Goal: Transaction & Acquisition: Purchase product/service

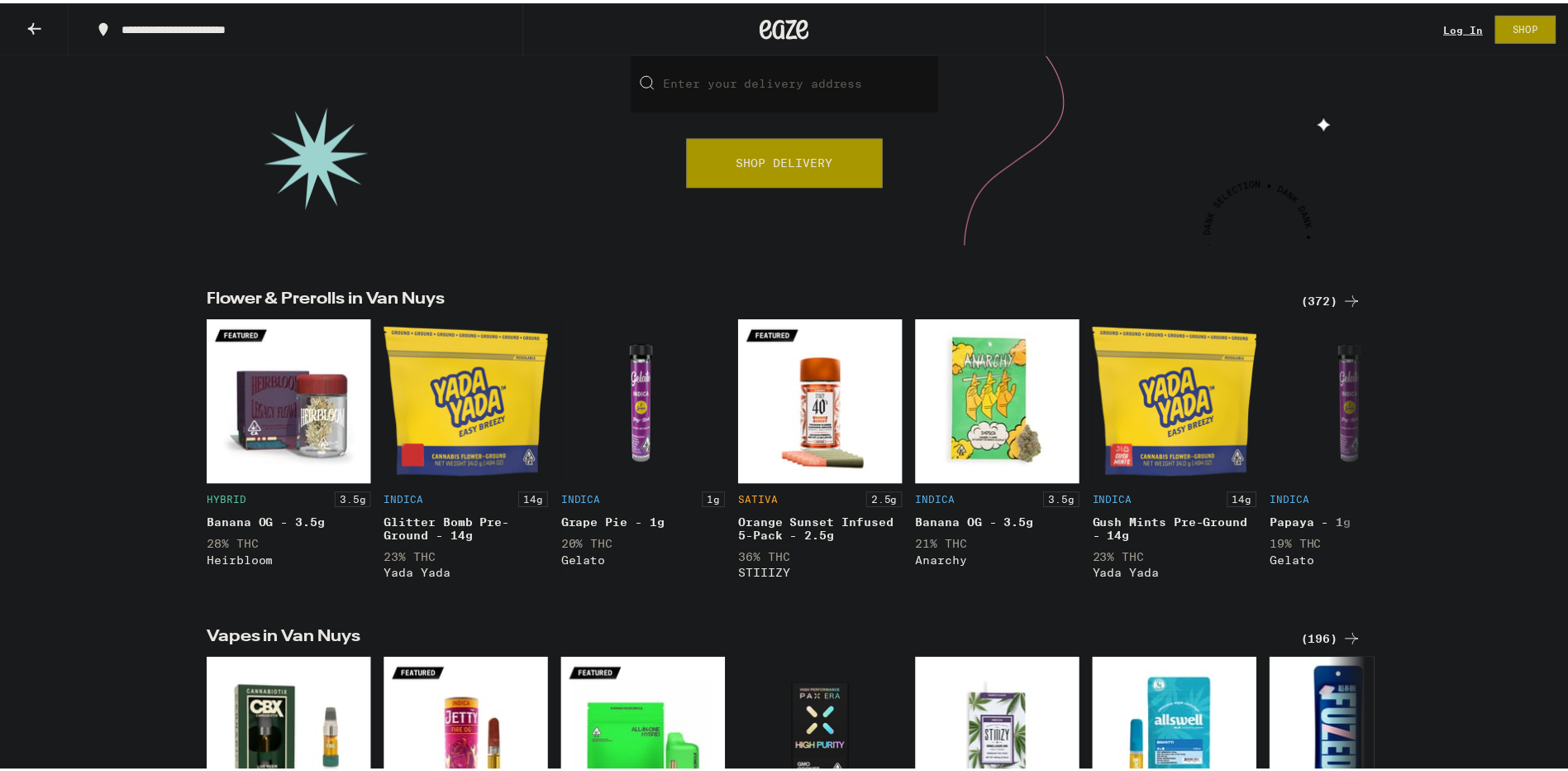
scroll to position [82, 0]
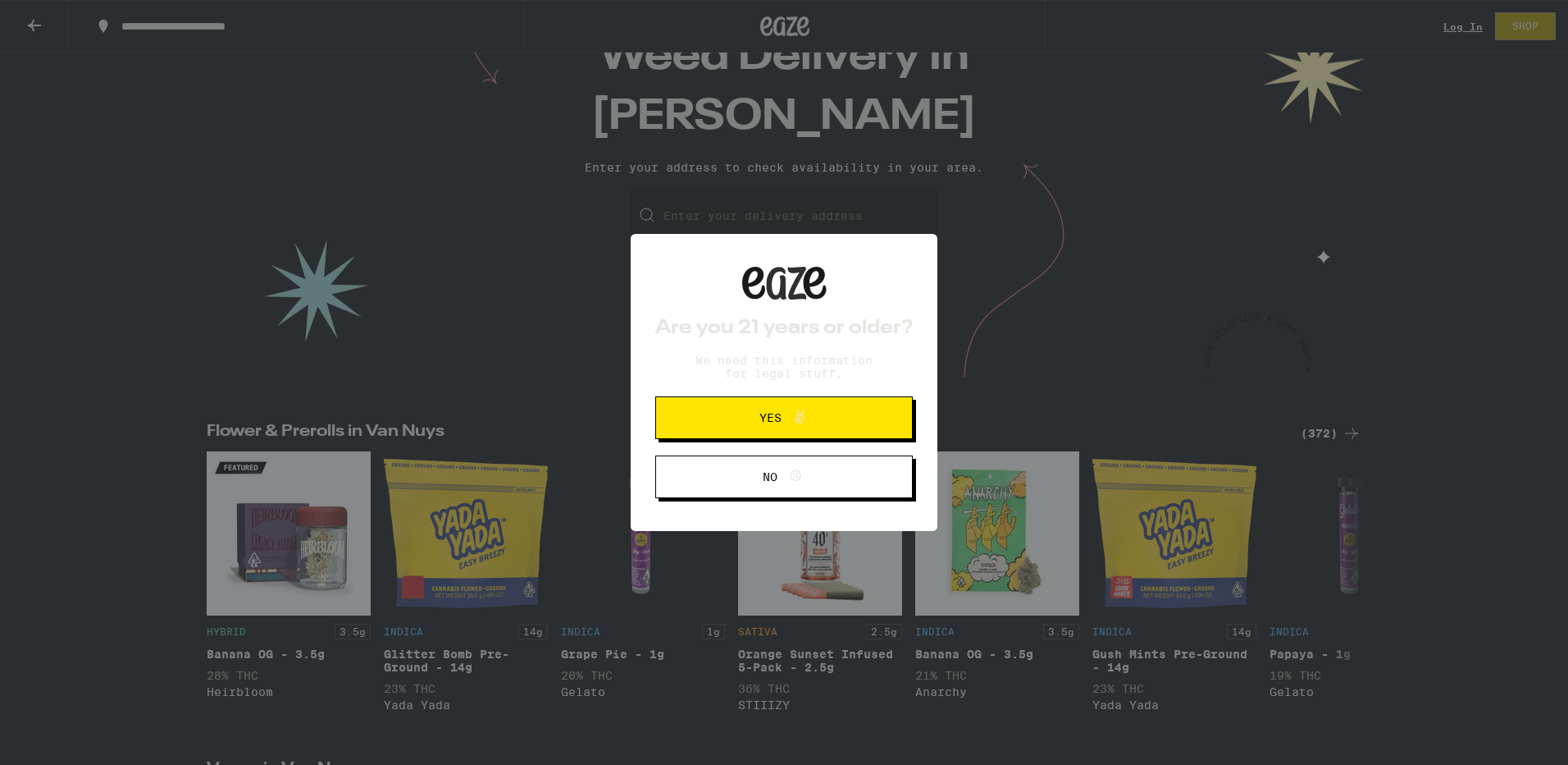
click at [760, 424] on span "Yes" at bounding box center [771, 417] width 23 height 11
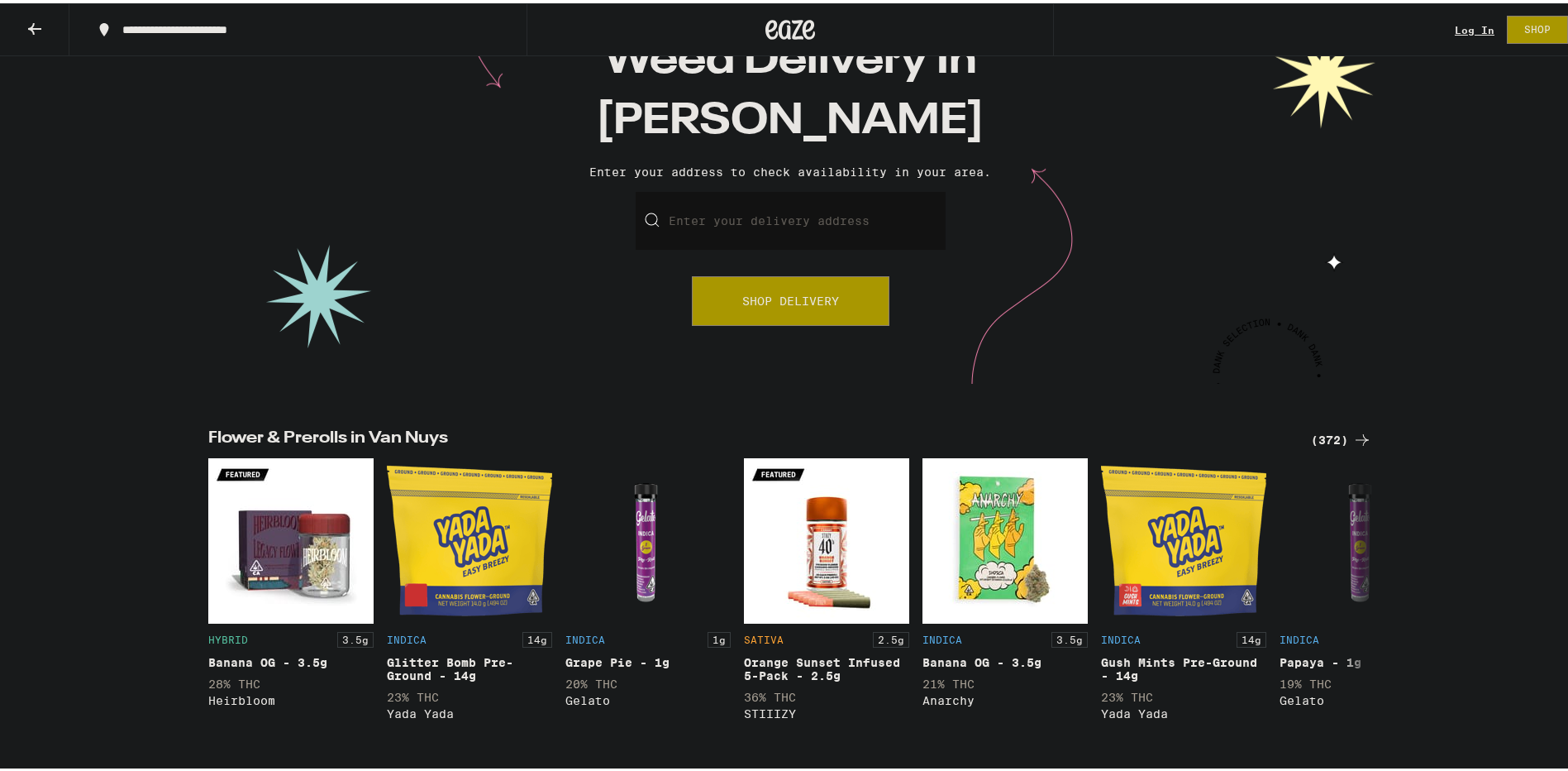
scroll to position [0, 0]
click at [784, 230] on input "Enter your delivery address" at bounding box center [790, 217] width 310 height 58
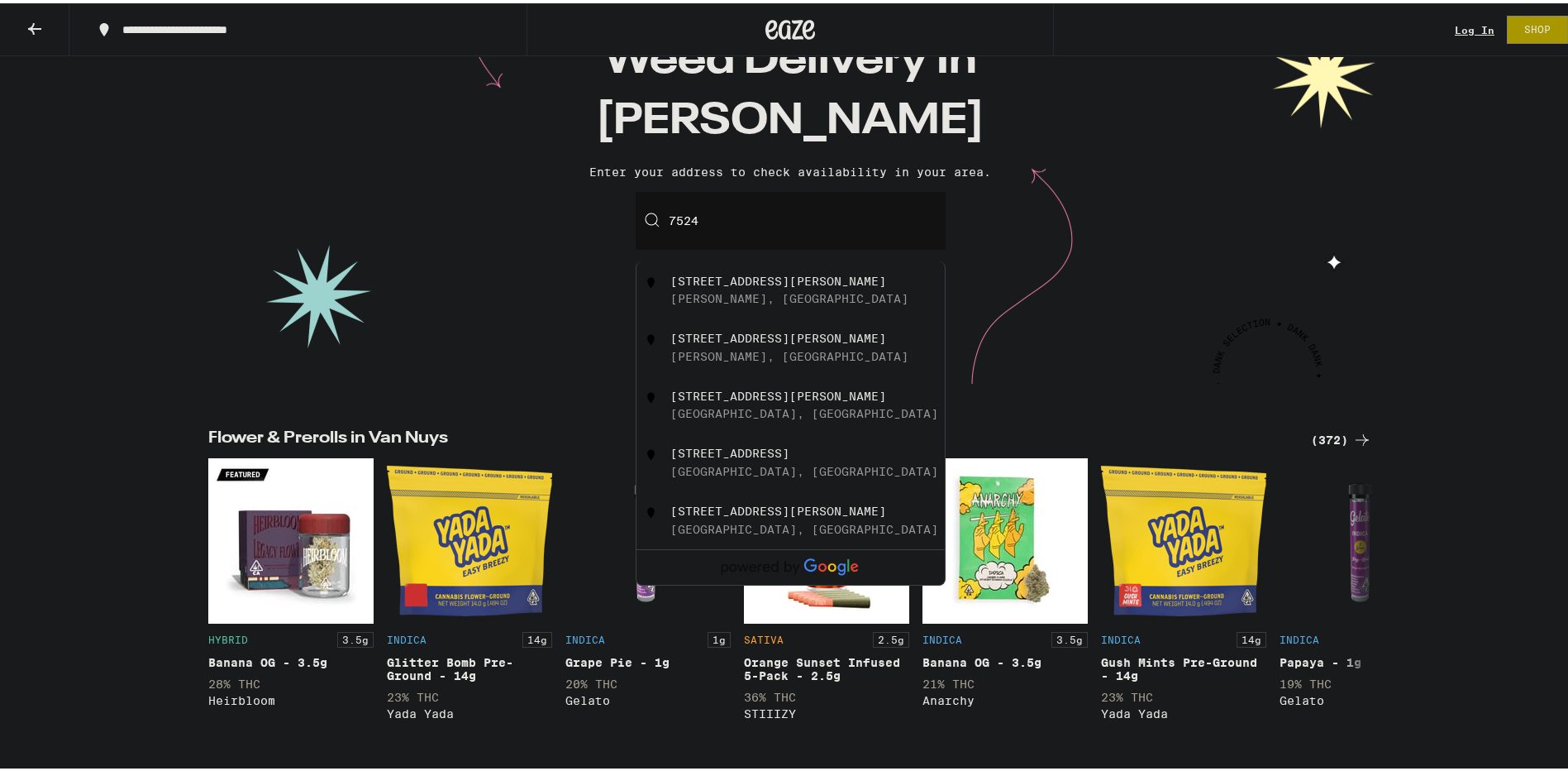
click at [794, 283] on div "[STREET_ADDRESS][PERSON_NAME]" at bounding box center [778, 278] width 216 height 13
type input "[STREET_ADDRESS][PERSON_NAME]"
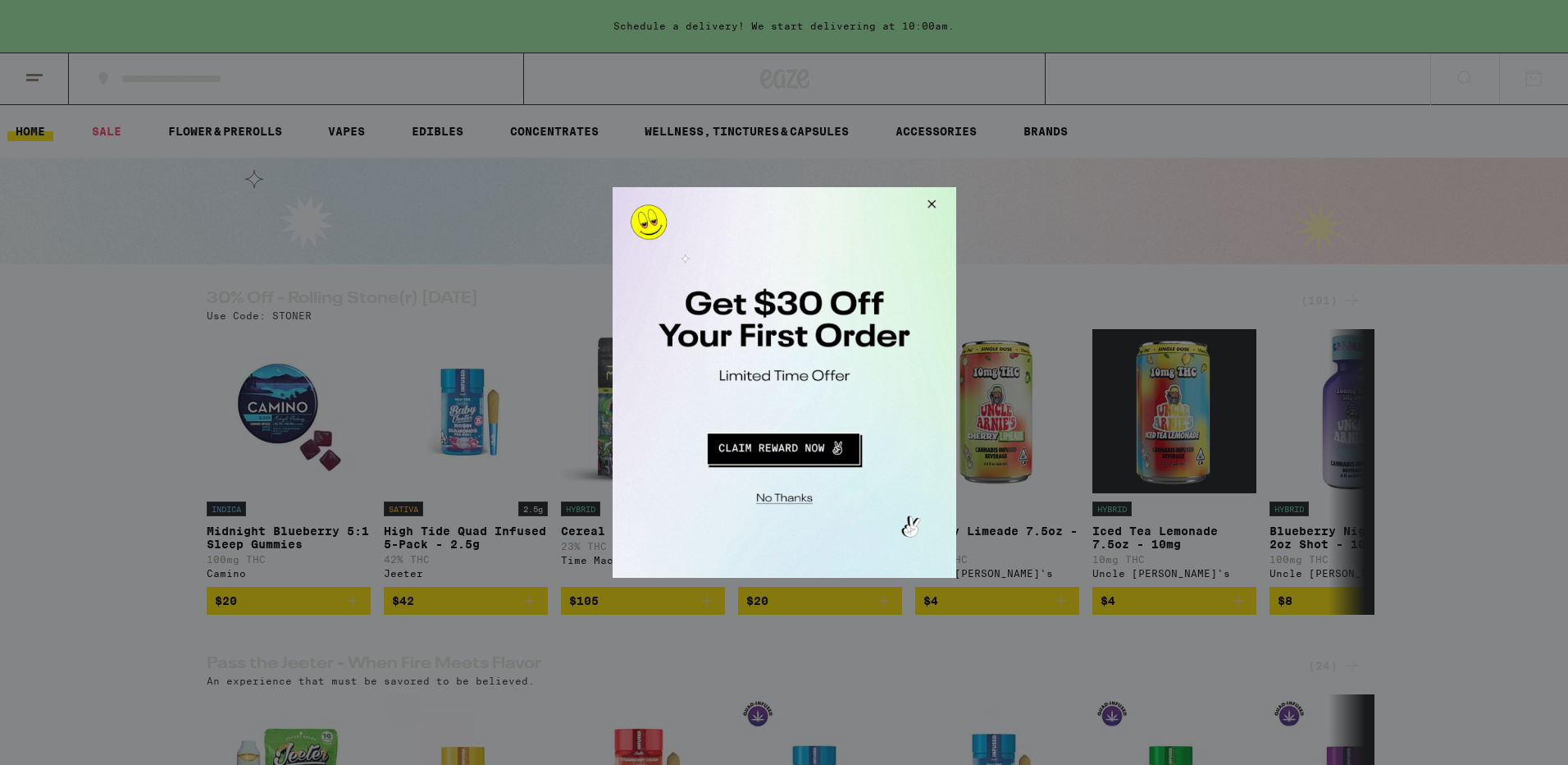
click at [629, 236] on div at bounding box center [784, 382] width 344 height 391
click at [625, 231] on div at bounding box center [784, 382] width 344 height 391
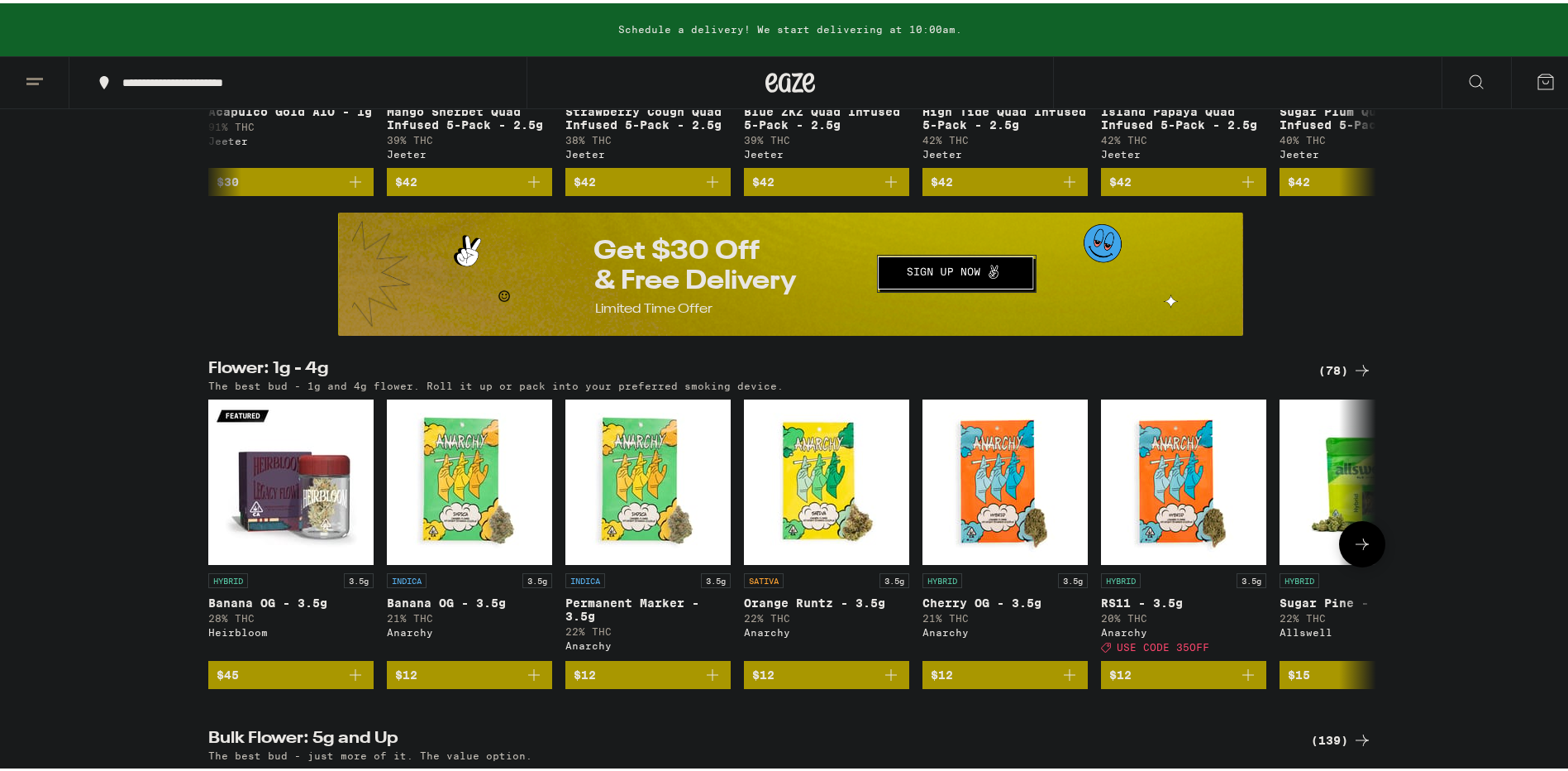
scroll to position [1075, 0]
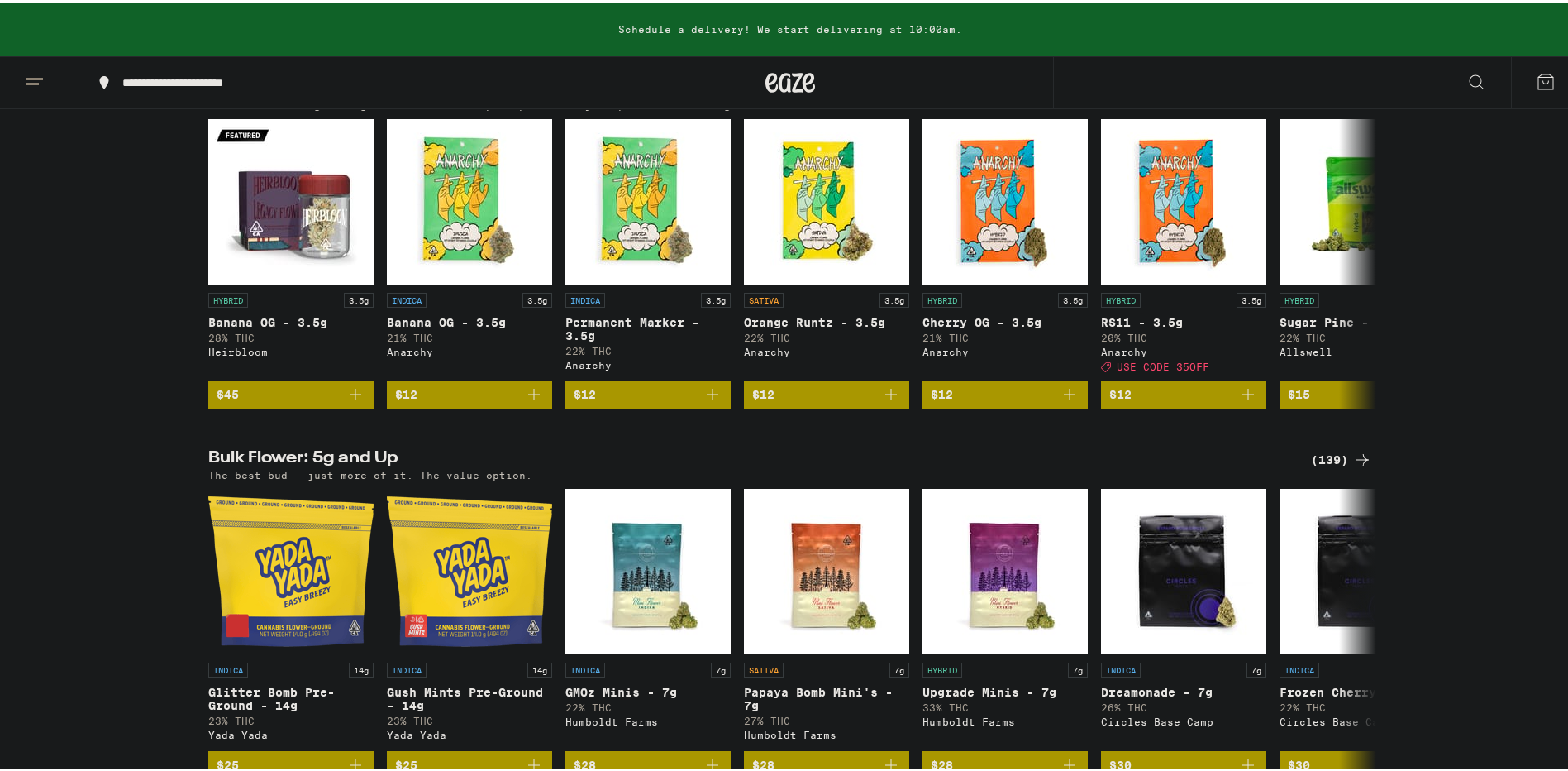
click at [1352, 97] on icon at bounding box center [1362, 86] width 20 height 20
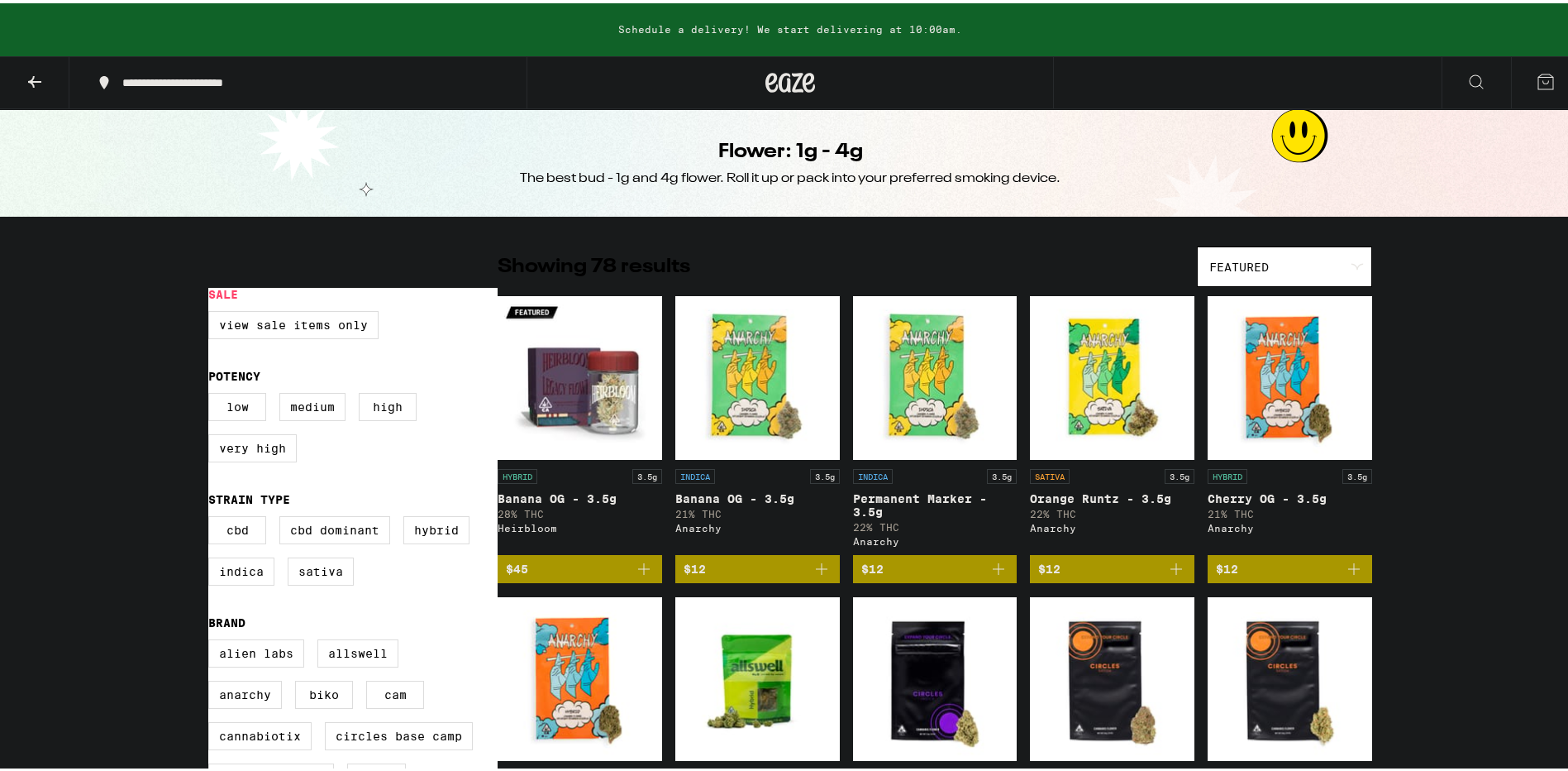
click at [1348, 260] on div at bounding box center [1356, 263] width 16 height 8
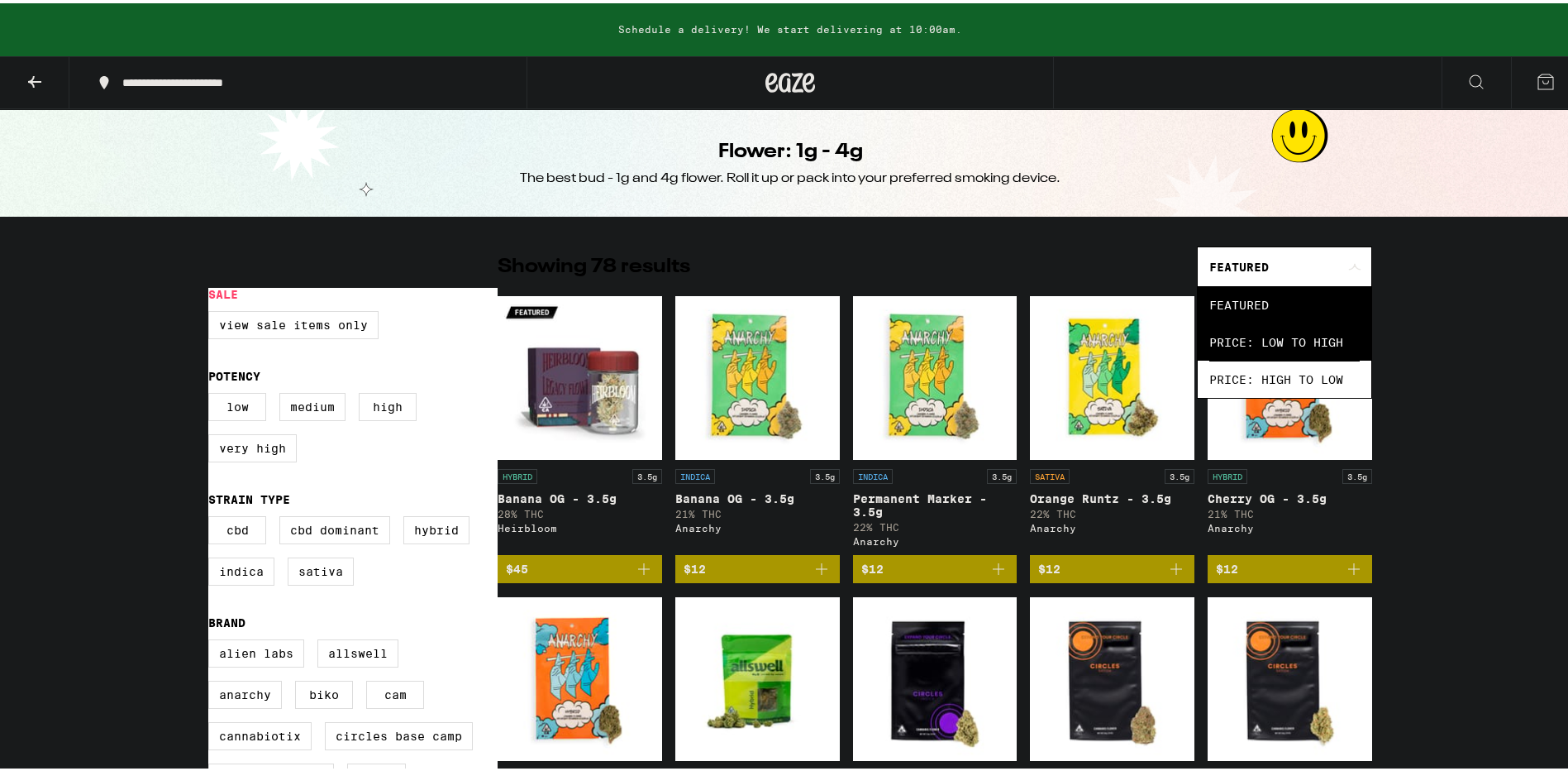
click at [1318, 339] on span "Price: Low to High" at bounding box center [1284, 338] width 151 height 37
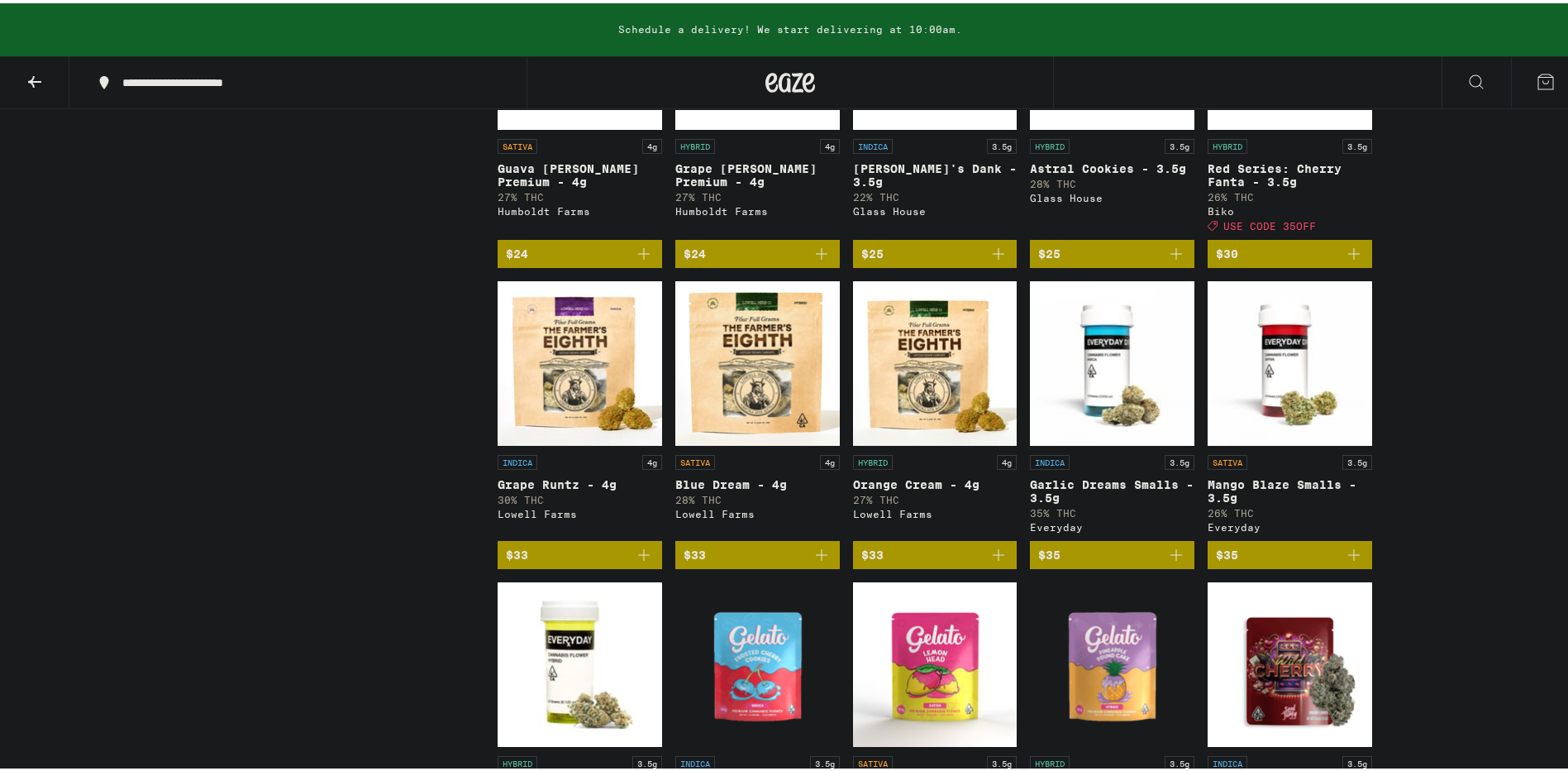
scroll to position [1489, 0]
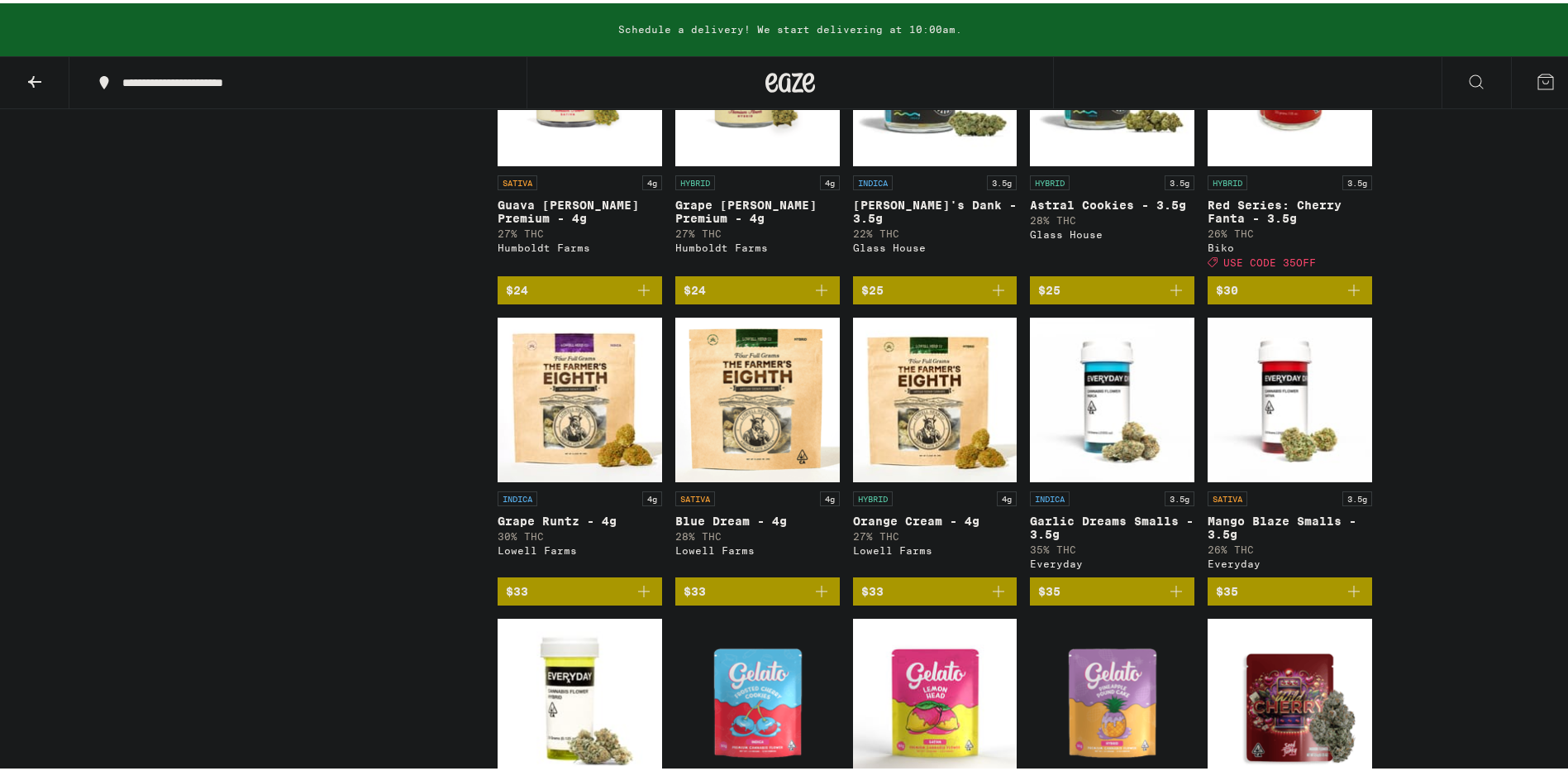
click at [538, 598] on span "$33" at bounding box center [579, 587] width 148 height 20
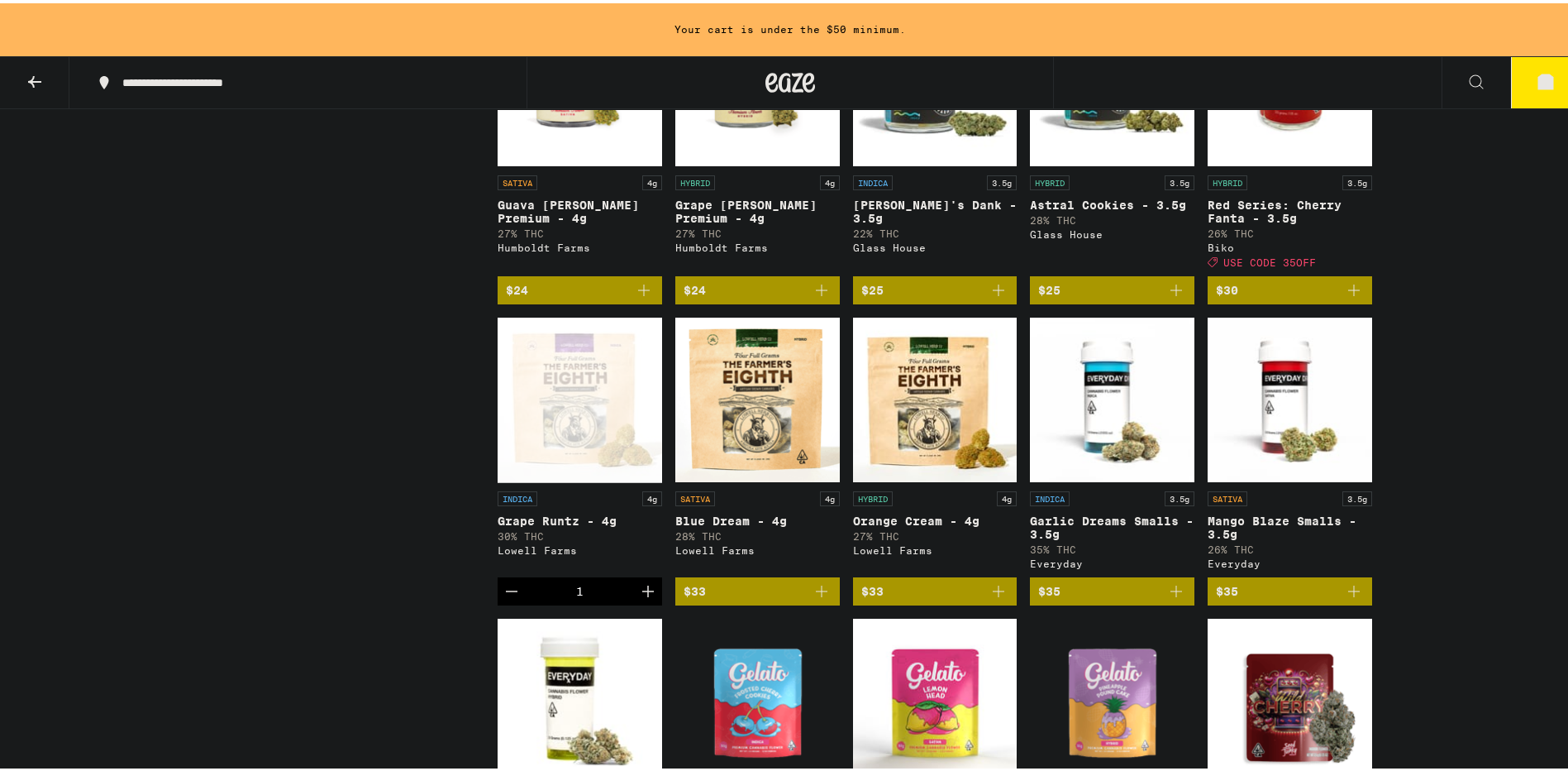
click at [1540, 73] on icon at bounding box center [1545, 78] width 20 height 20
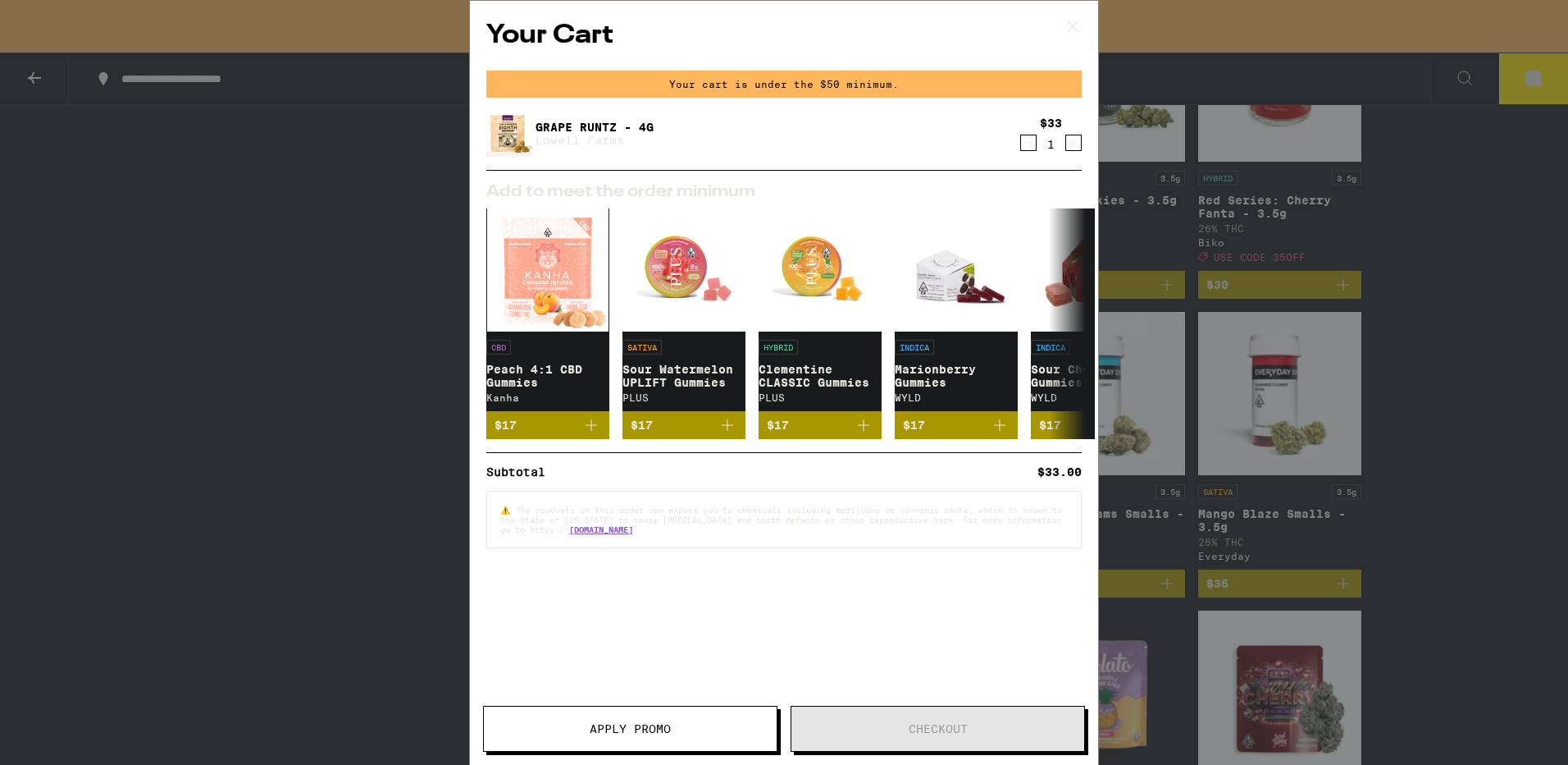
click at [781, 626] on div "Your Cart Your cart is under the $50 minimum. Grape [PERSON_NAME] - 4g [PERSON_…" at bounding box center [784, 358] width 629 height 714
click at [1080, 29] on icon at bounding box center [1073, 26] width 24 height 24
